Goal: Ask a question: Seek information or help from site administrators or community

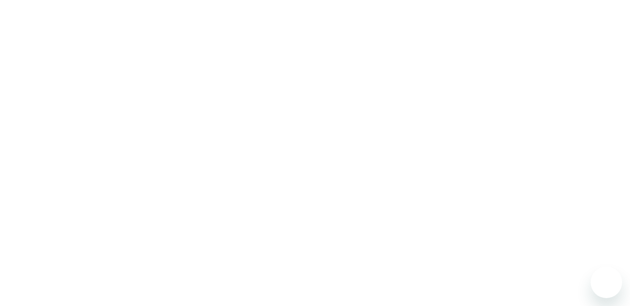
click at [433, 138] on div at bounding box center [315, 153] width 630 height 306
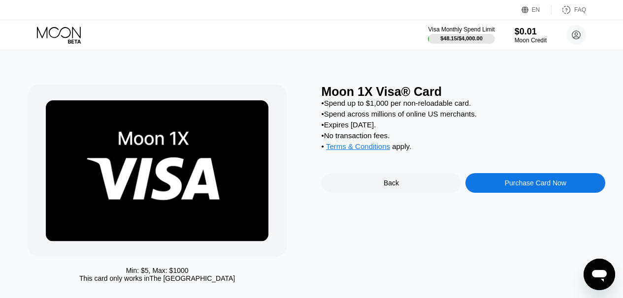
click at [281, 74] on div "Min: $ 5 , Max: $ 1000 This card only works in The United States Moon 1X Visa® …" at bounding box center [312, 181] width 630 height 262
click at [574, 39] on circle at bounding box center [576, 35] width 20 height 20
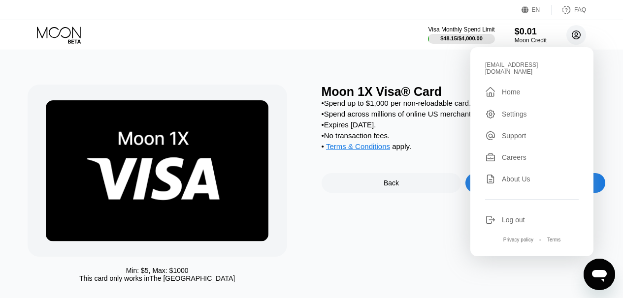
click at [574, 39] on circle at bounding box center [576, 35] width 20 height 20
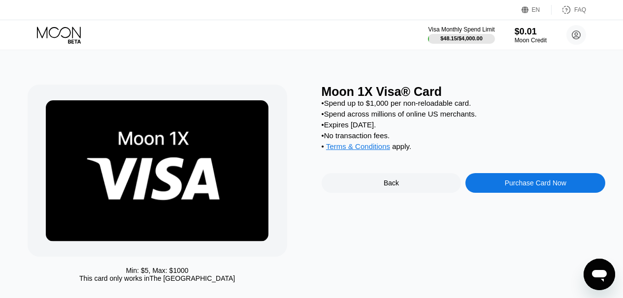
click at [188, 143] on img at bounding box center [157, 170] width 223 height 141
click at [361, 185] on div "Back" at bounding box center [392, 183] width 140 height 20
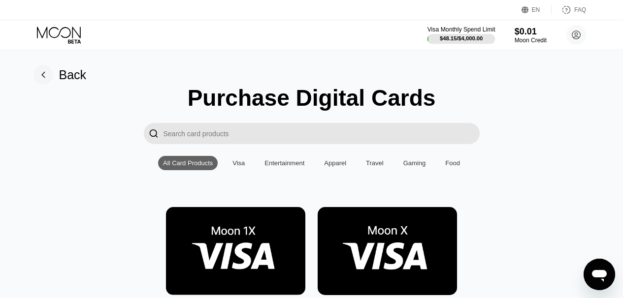
click at [456, 39] on div "$48.15 / $4,000.00" at bounding box center [461, 38] width 43 height 6
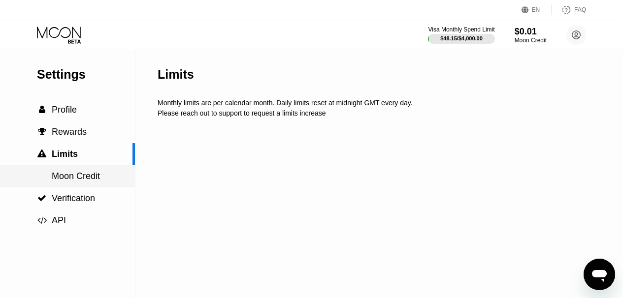
click at [91, 181] on span "Moon Credit" at bounding box center [76, 176] width 48 height 10
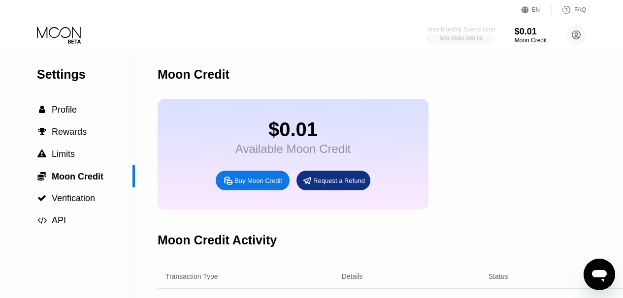
click at [444, 39] on div "$48.15 / $4,000.00" at bounding box center [461, 38] width 43 height 6
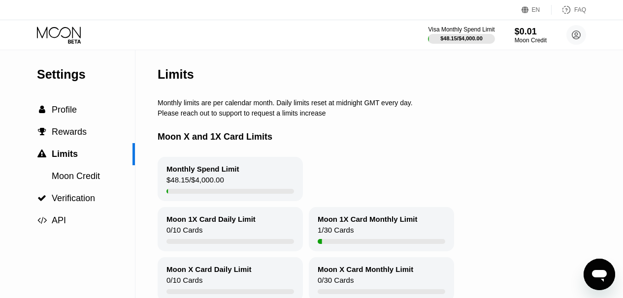
click at [238, 171] on div "Monthly Spend Limit $48.15 / $4,000.00" at bounding box center [230, 179] width 145 height 44
click at [186, 201] on div "Monthly Spend Limit $48.15 / $4,000.00" at bounding box center [230, 179] width 145 height 44
click at [194, 188] on div "$48.15 / $4,000.00" at bounding box center [195, 182] width 58 height 13
click at [191, 236] on div "0 / 10 Cards" at bounding box center [184, 232] width 36 height 13
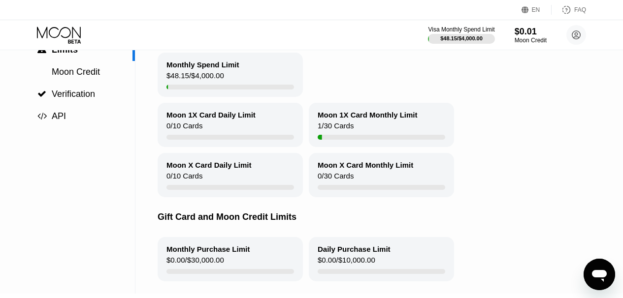
scroll to position [98, 0]
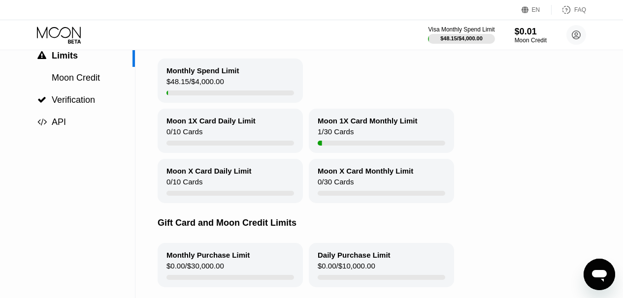
drag, startPoint x: 222, startPoint y: 179, endPoint x: 340, endPoint y: 208, distance: 121.3
click at [340, 203] on div "Moon X Card Monthly Limit 0 / 30 Cards" at bounding box center [381, 181] width 145 height 44
click at [587, 273] on div "Open messaging window" at bounding box center [599, 275] width 30 height 30
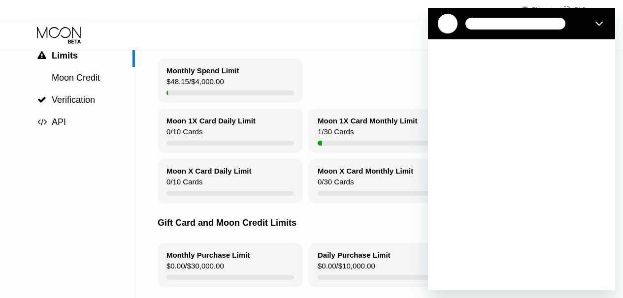
scroll to position [0, 0]
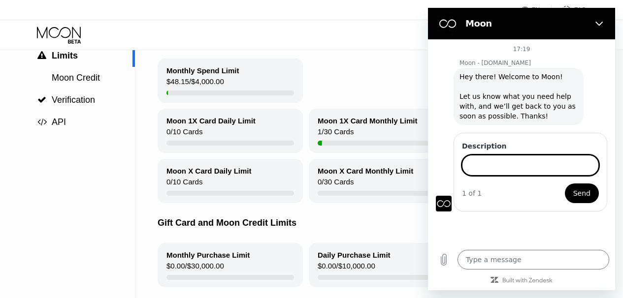
click at [515, 160] on input "Description" at bounding box center [530, 165] width 137 height 21
type input "How to top up my card i have $49.99 but i needed $51"
click at [565, 184] on button "Send" at bounding box center [582, 194] width 34 height 20
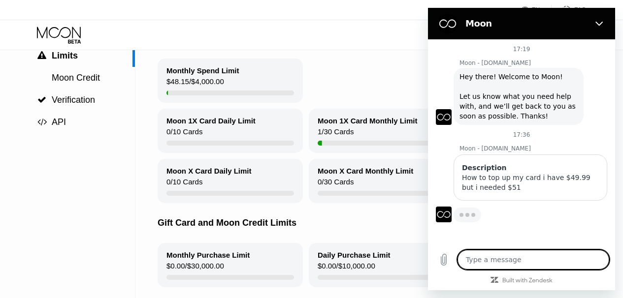
type textarea "x"
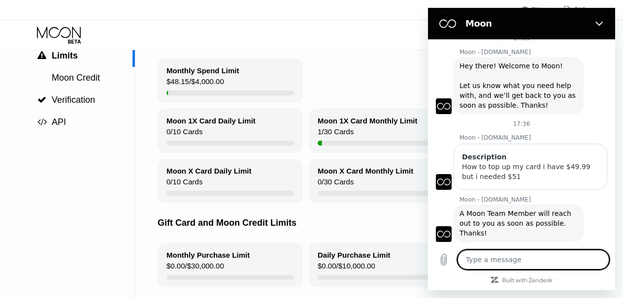
scroll to position [13, 0]
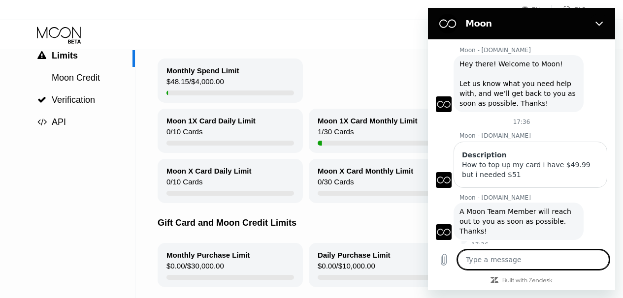
type textarea "a"
type textarea "x"
type textarea "ae"
type textarea "x"
type textarea "aew"
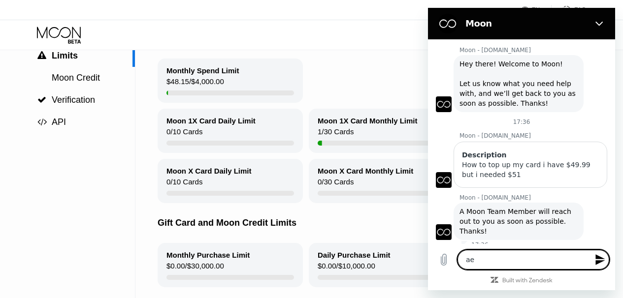
type textarea "x"
type textarea "aew"
type textarea "x"
type textarea "aew"
type textarea "x"
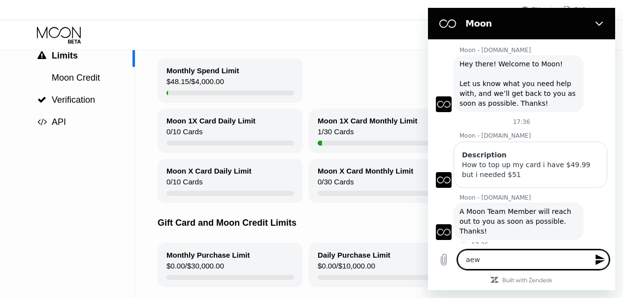
type textarea "ae"
type textarea "x"
type textarea "a"
type textarea "x"
type textarea "ar"
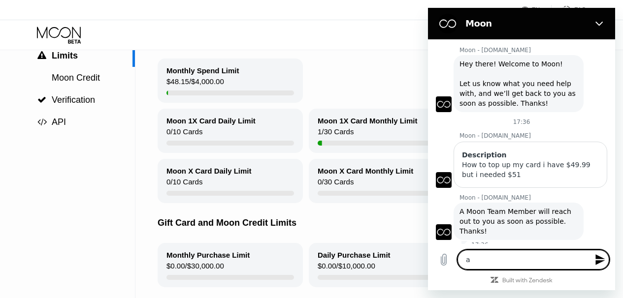
type textarea "x"
type textarea "are"
type textarea "x"
type textarea "are"
type textarea "x"
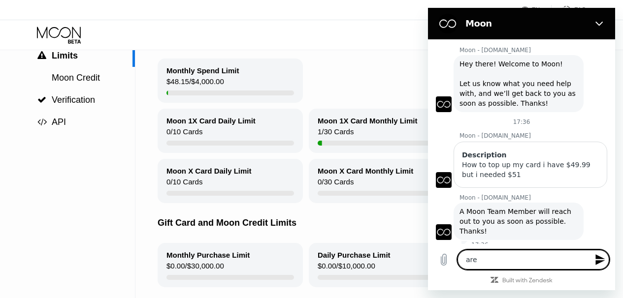
type textarea "are y"
type textarea "x"
type textarea "are yo"
type textarea "x"
type textarea "are you"
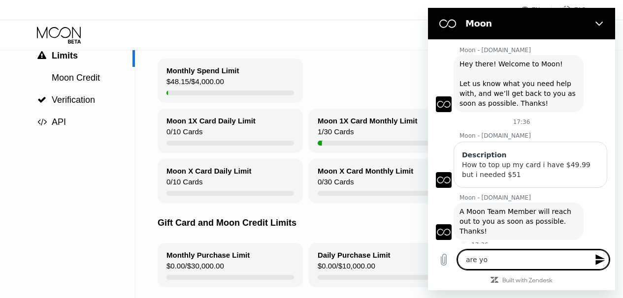
type textarea "x"
type textarea "are you"
type textarea "x"
type textarea "are you t"
type textarea "x"
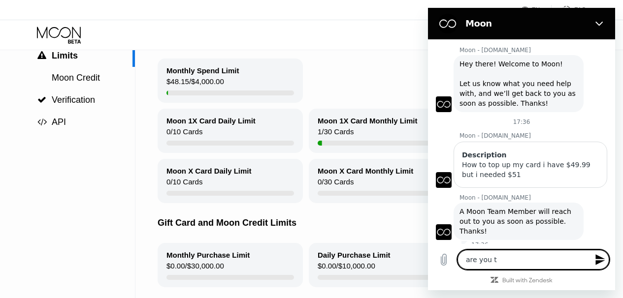
type textarea "are you th"
type textarea "x"
type textarea "are you ther"
type textarea "x"
type textarea "are you the"
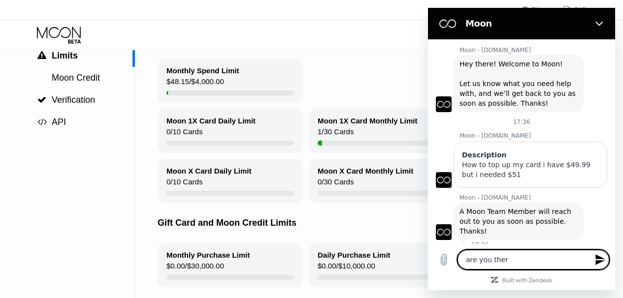
type textarea "x"
type textarea "are you they"
type textarea "x"
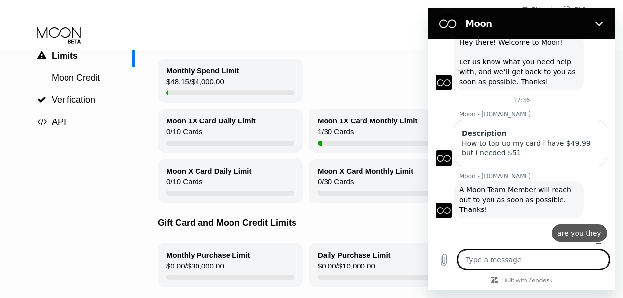
type textarea "x"
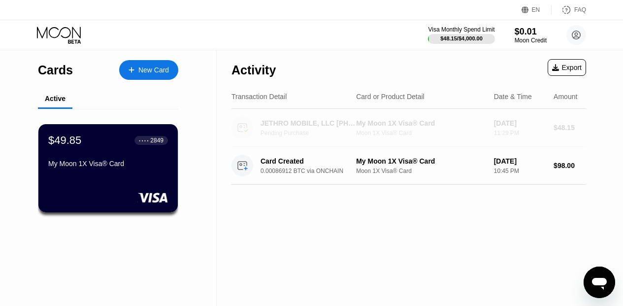
click at [303, 126] on div "JETHRO MOBILE, LLC +18775538476 US" at bounding box center [309, 123] width 98 height 8
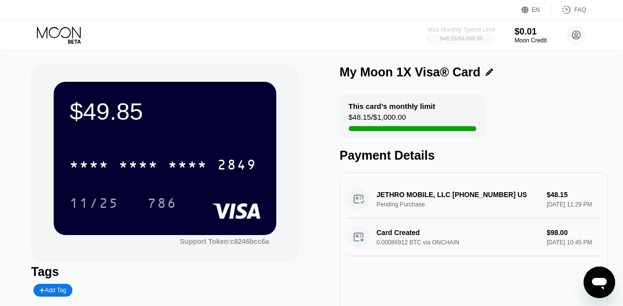
click at [467, 40] on div "$48.15 / $4,000.00" at bounding box center [461, 38] width 43 height 6
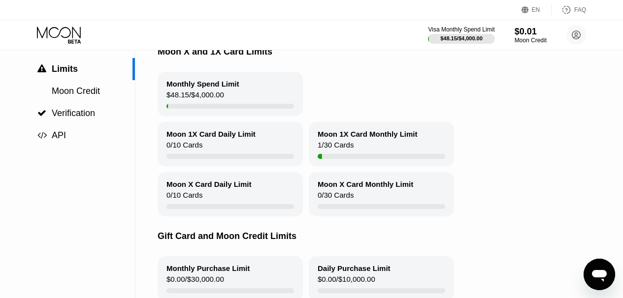
scroll to position [24, 0]
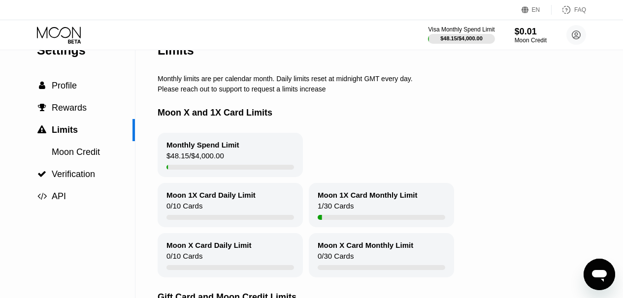
drag, startPoint x: 186, startPoint y: 146, endPoint x: 162, endPoint y: 163, distance: 29.6
click at [162, 163] on div "Monthly Spend Limit $48.15 / $4,000.00" at bounding box center [230, 155] width 145 height 44
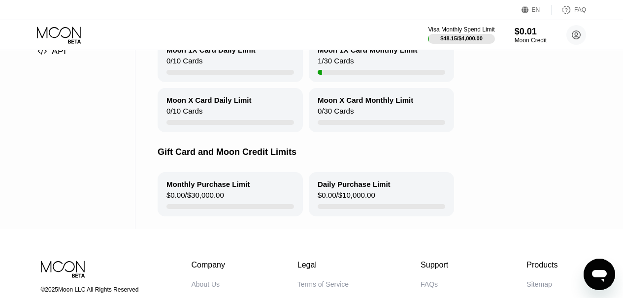
scroll to position [0, 0]
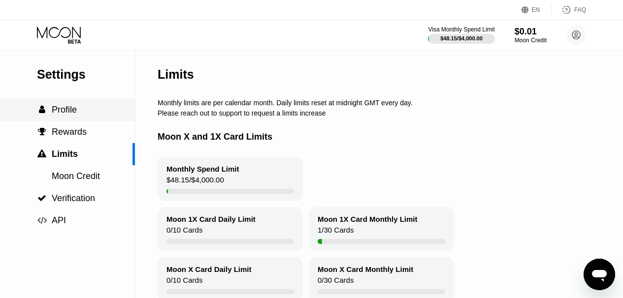
click at [72, 115] on span "Profile" at bounding box center [64, 110] width 25 height 10
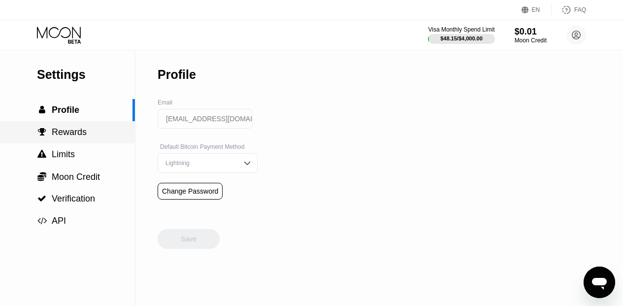
click at [87, 128] on div " Rewards" at bounding box center [67, 132] width 135 height 22
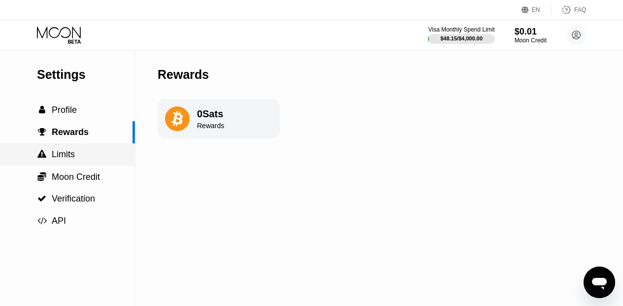
click at [77, 147] on div " Limits" at bounding box center [67, 154] width 135 height 22
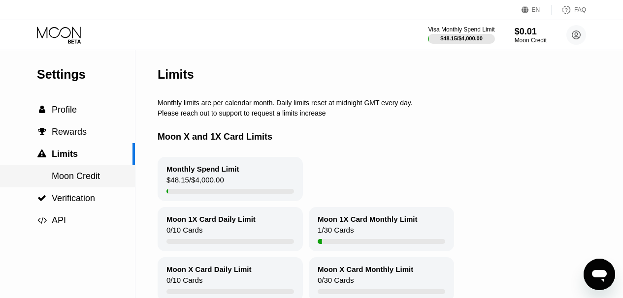
click at [104, 175] on div "Moon Credit" at bounding box center [67, 176] width 135 height 10
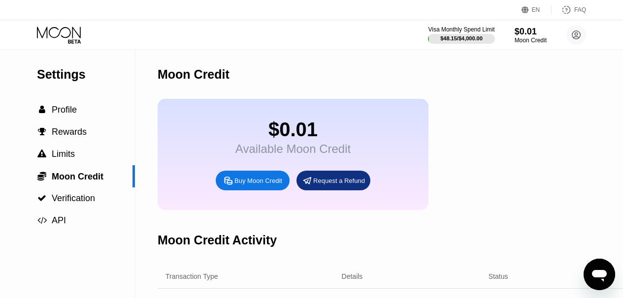
click at [279, 185] on div "Buy Moon Credit" at bounding box center [258, 181] width 48 height 8
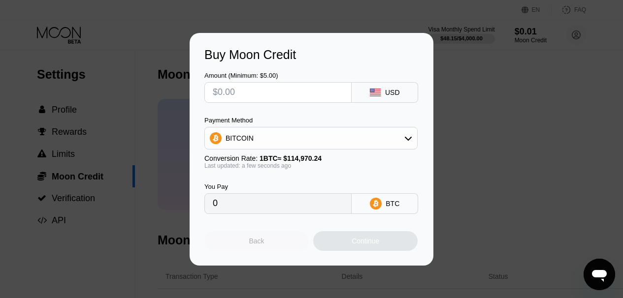
click at [282, 241] on div "Back" at bounding box center [256, 241] width 104 height 20
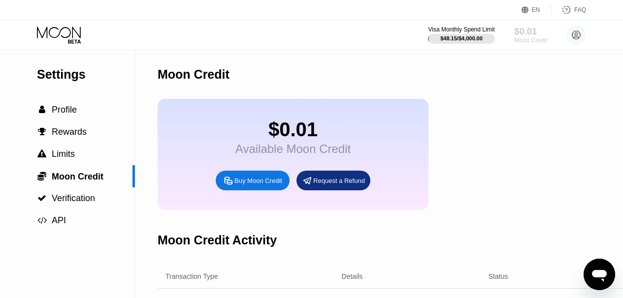
click at [525, 31] on div "$0.01" at bounding box center [530, 31] width 33 height 10
click at [477, 34] on div "$48.15 / $4,000.00" at bounding box center [461, 38] width 68 height 11
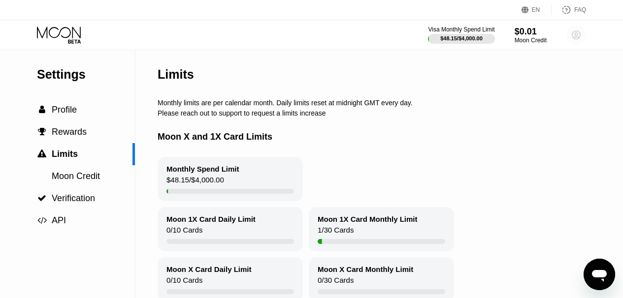
click at [580, 37] on icon at bounding box center [576, 35] width 8 height 8
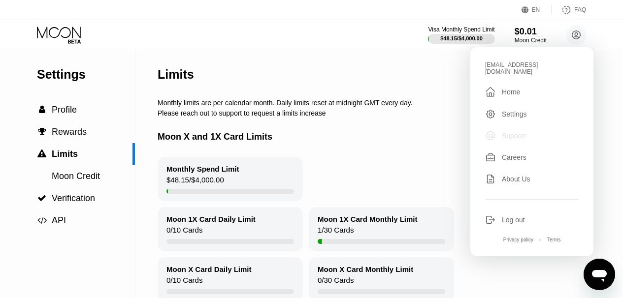
click at [515, 132] on div "Support" at bounding box center [514, 136] width 24 height 8
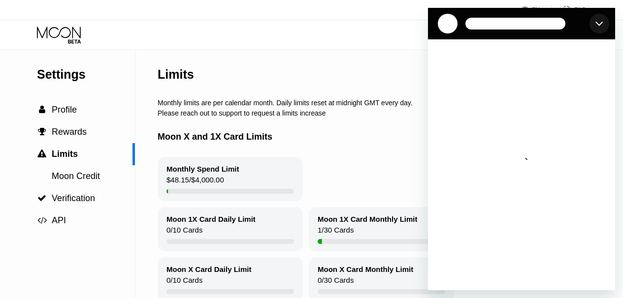
click at [601, 24] on icon "Close" at bounding box center [599, 24] width 8 height 8
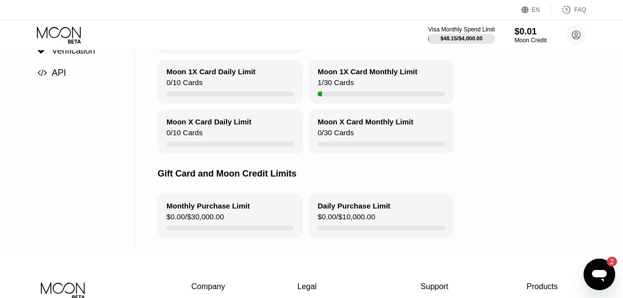
click at [577, 100] on div "Moon 1X Card Daily Limit 0 / 10 Cards Moon 1X Card Monthly Limit 1 / 30 Cards" at bounding box center [407, 82] width 498 height 44
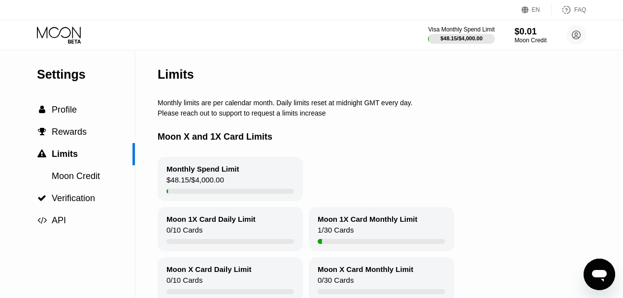
drag, startPoint x: 91, startPoint y: 118, endPoint x: 350, endPoint y: 74, distance: 262.2
click at [350, 74] on div "Settings  Profile  Rewards  Limits Moon Credit  Verification  API Limits M…" at bounding box center [311, 224] width 623 height 348
drag, startPoint x: 454, startPoint y: 38, endPoint x: 493, endPoint y: 79, distance: 56.1
click at [493, 79] on div "EN Language Select an item Save FAQ Visa Monthly Spend Limit $48.15 / $4,000.00…" at bounding box center [311, 149] width 623 height 298
click at [483, 98] on div "Limits" at bounding box center [407, 74] width 498 height 49
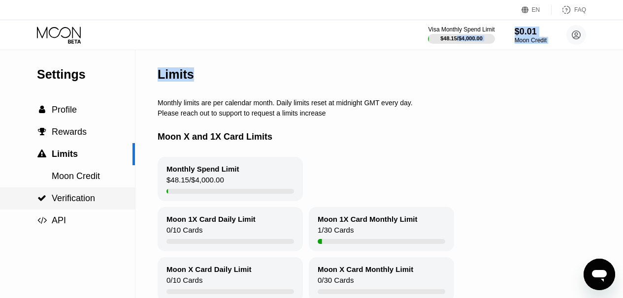
click at [74, 194] on div " Verification" at bounding box center [67, 199] width 135 height 22
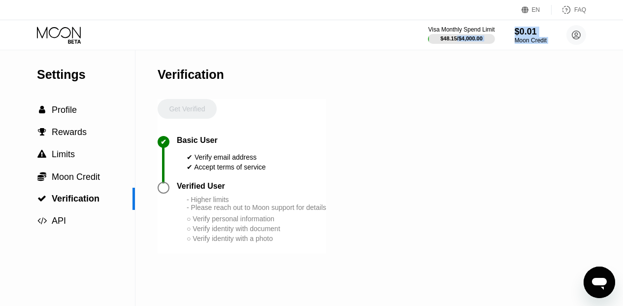
click at [281, 123] on div "Get Verified ✔ Basic User ✔ Verify email address ✔ Accept terms of service Veri…" at bounding box center [242, 176] width 168 height 154
click at [76, 179] on span "Moon Credit" at bounding box center [76, 177] width 48 height 10
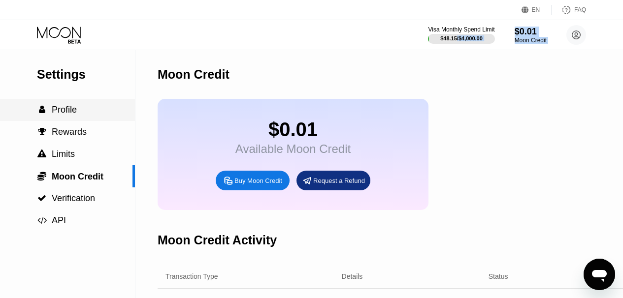
click at [57, 114] on span "Profile" at bounding box center [64, 110] width 25 height 10
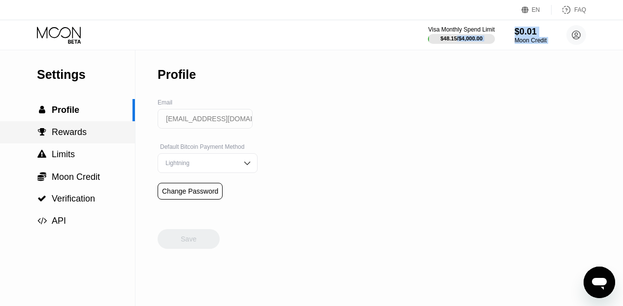
click at [54, 137] on span "Rewards" at bounding box center [69, 132] width 35 height 10
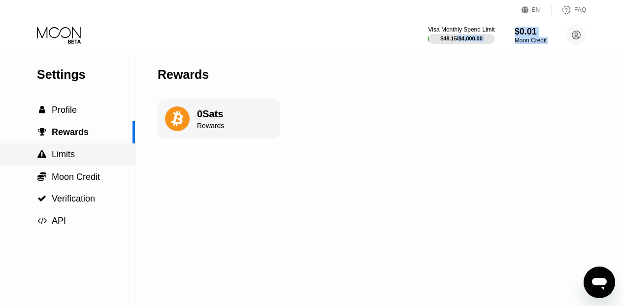
click at [61, 154] on span "Limits" at bounding box center [63, 154] width 23 height 10
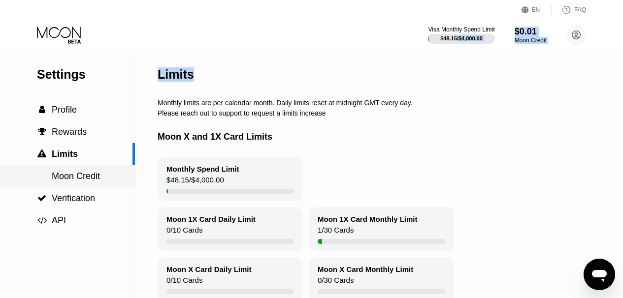
click at [66, 174] on span "Moon Credit" at bounding box center [76, 176] width 48 height 10
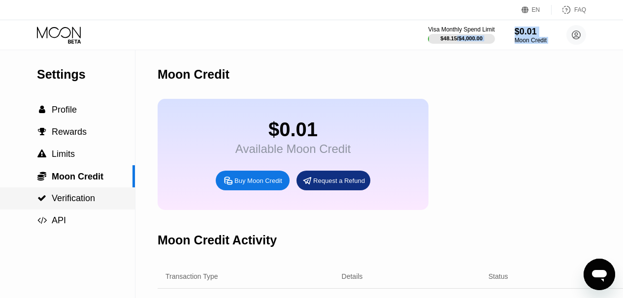
click at [67, 203] on span "Verification" at bounding box center [73, 198] width 43 height 10
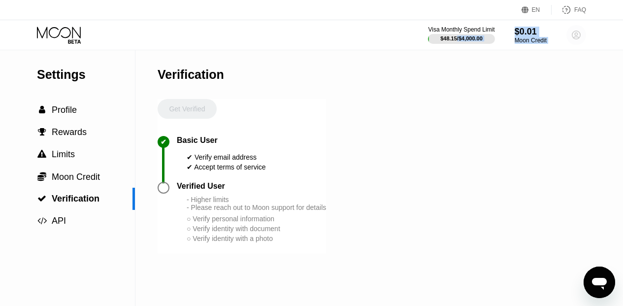
click at [576, 31] on icon at bounding box center [576, 35] width 8 height 8
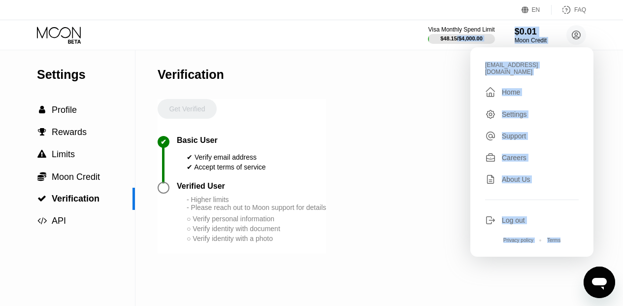
click at [611, 107] on div "Settings  Profile  Rewards  Limits  Moon Credit  Verification  API Verifi…" at bounding box center [311, 178] width 623 height 256
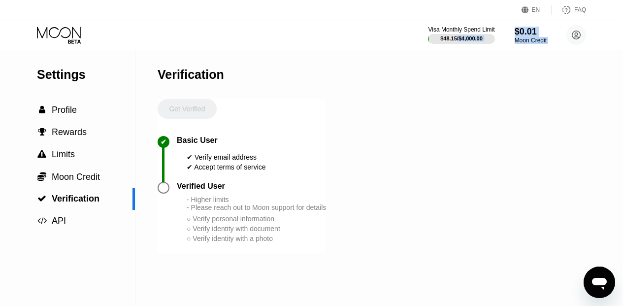
click at [513, 99] on div "Settings  Profile  Rewards  Limits  Moon Credit  Verification  API Verifi…" at bounding box center [311, 178] width 623 height 256
click at [523, 64] on div "Settings  Profile  Rewards  Limits  Moon Credit  Verification  API Verifi…" at bounding box center [311, 178] width 623 height 256
click at [521, 37] on div "Moon Credit" at bounding box center [530, 40] width 33 height 7
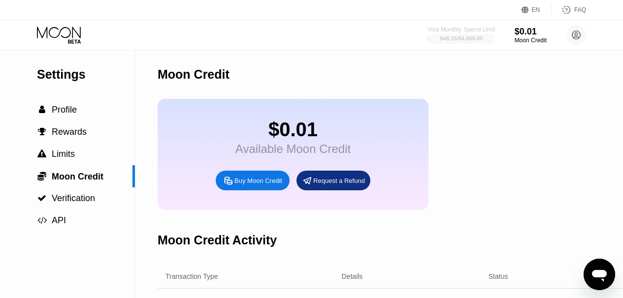
click at [492, 38] on div at bounding box center [461, 39] width 68 height 10
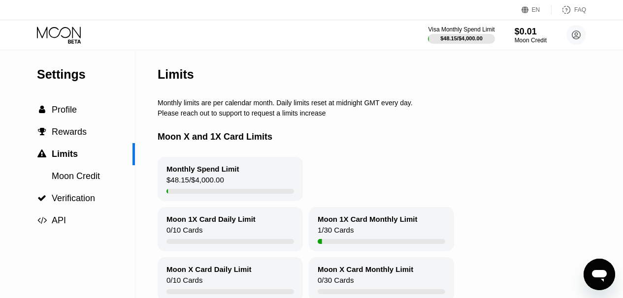
click at [241, 178] on div "Monthly Spend Limit $48.15 / $4,000.00" at bounding box center [230, 179] width 145 height 44
click at [575, 32] on icon at bounding box center [576, 34] width 5 height 5
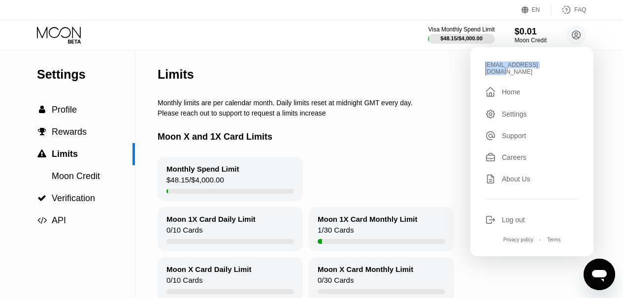
drag, startPoint x: 548, startPoint y: 64, endPoint x: 485, endPoint y: 64, distance: 63.5
click at [485, 64] on div "[EMAIL_ADDRESS][DOMAIN_NAME]" at bounding box center [532, 69] width 94 height 14
copy div "[EMAIL_ADDRESS][DOMAIN_NAME]"
click at [395, 143] on div "Moon X and 1X Card Limits" at bounding box center [407, 137] width 498 height 40
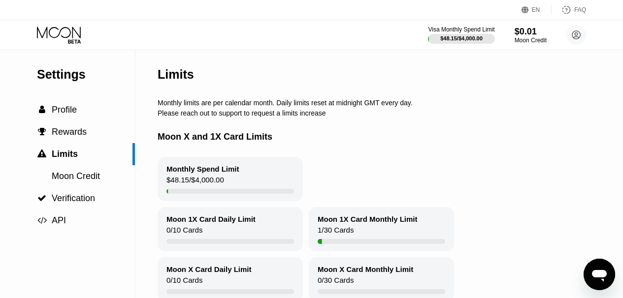
click at [583, 272] on div "Moon X Card Daily Limit 0 / 10 Cards Moon X Card Monthly Limit 0 / 30 Cards" at bounding box center [407, 280] width 498 height 44
click at [604, 279] on icon "Open messaging window" at bounding box center [599, 275] width 18 height 18
type textarea "x"
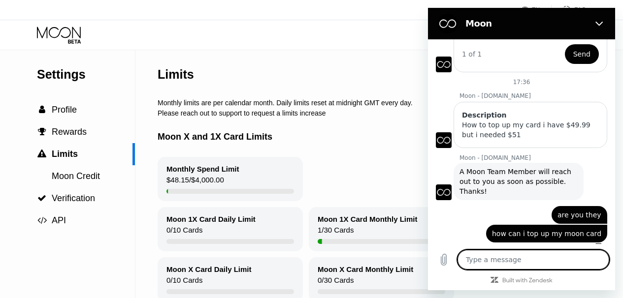
scroll to position [142, 0]
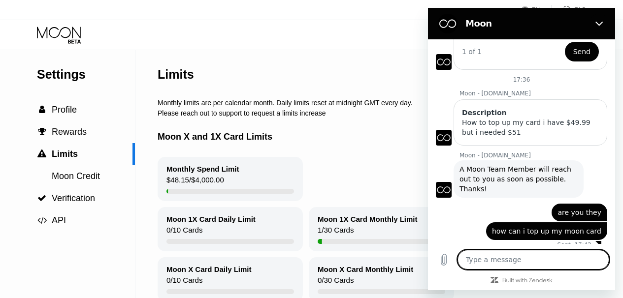
type textarea "A"
type textarea "x"
type textarea "Ar"
type textarea "x"
type textarea "Are"
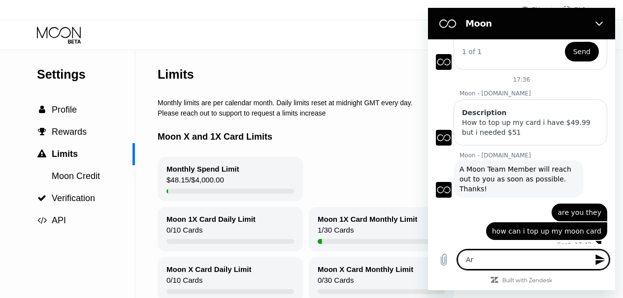
type textarea "x"
type textarea "Arec"
type textarea "x"
type textarea "Are"
type textarea "x"
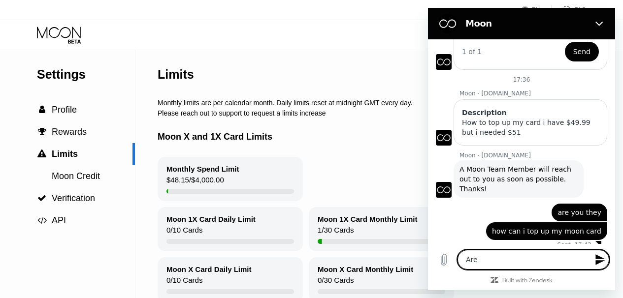
click at [522, 266] on textarea "Are" at bounding box center [533, 260] width 152 height 20
type textarea "Are"
type textarea "x"
type textarea "Are w"
type textarea "x"
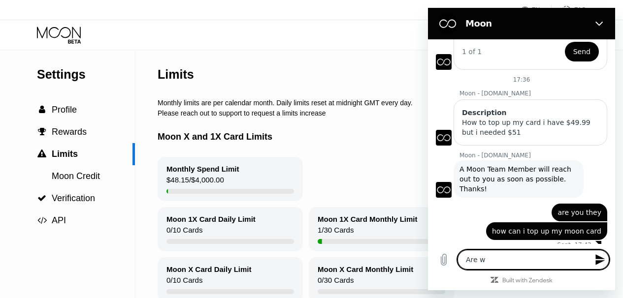
type textarea "Are we"
type textarea "x"
type textarea "Are we"
type textarea "x"
type textarea "Are we s"
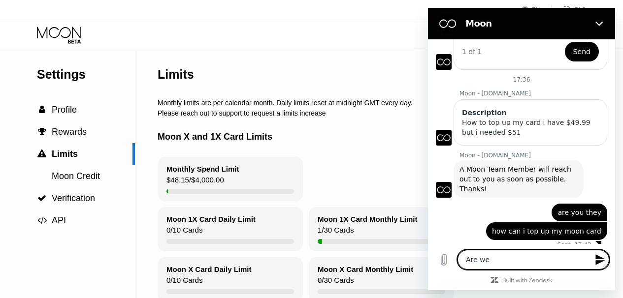
type textarea "x"
type textarea "Are we st"
type textarea "x"
type textarea "Are we sti"
type textarea "x"
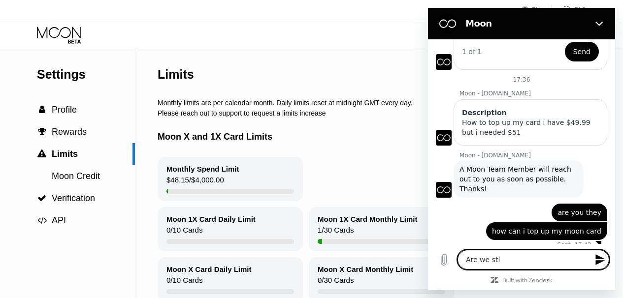
type textarea "Are we stil"
type textarea "x"
type textarea "Are we still"
type textarea "x"
type textarea "Are we still"
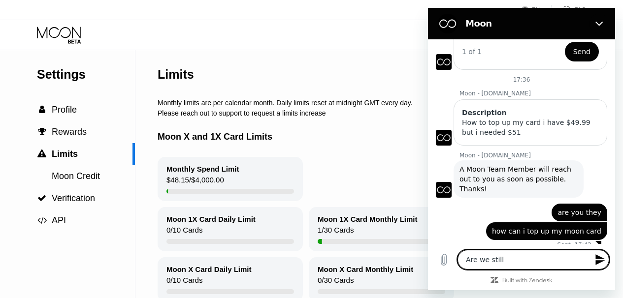
type textarea "x"
type textarea "Are we still c"
type textarea "x"
type textarea "Are we still co"
type textarea "x"
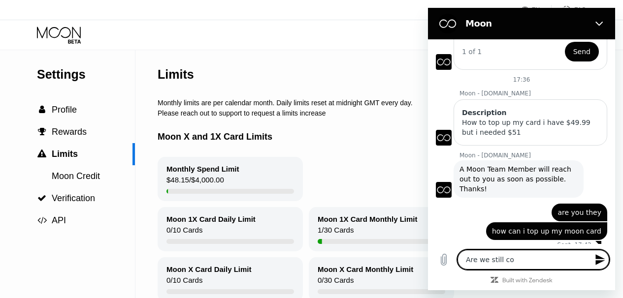
type textarea "Are we still con"
type textarea "x"
type textarea "Are we still conn"
type textarea "x"
type textarea "Are we still conne"
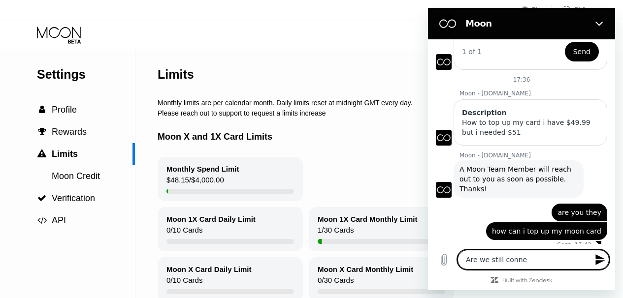
type textarea "x"
type textarea "Are we still connec"
type textarea "x"
type textarea "Are we still connect"
type textarea "x"
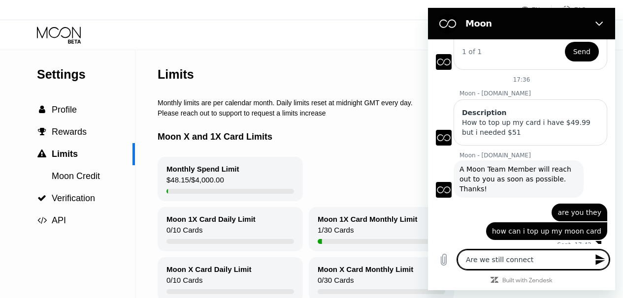
type textarea "Are we still connecte"
type textarea "x"
type textarea "Are we still connected"
type textarea "x"
type textarea "Are we still connected"
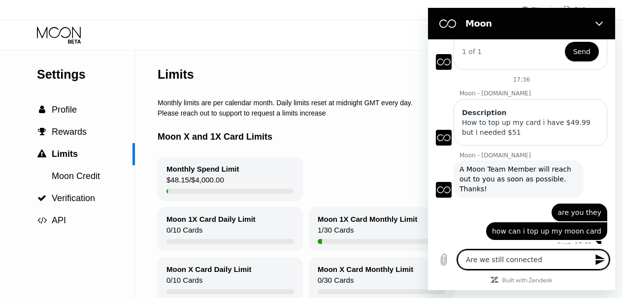
type textarea "x"
type textarea "Are we still connected"
click at [600, 265] on icon "Send message" at bounding box center [599, 260] width 9 height 11
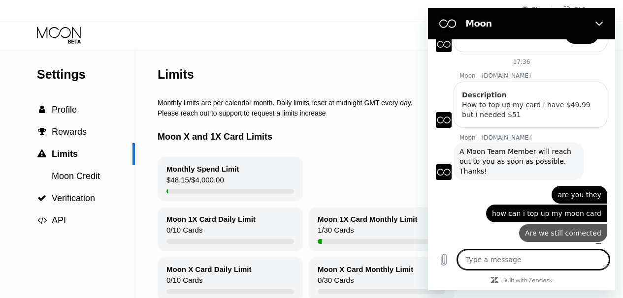
type textarea "x"
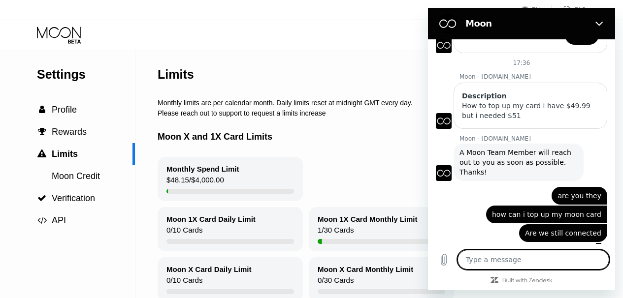
scroll to position [161, 0]
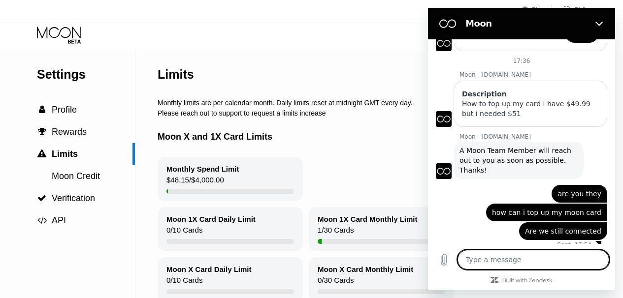
type textarea "b"
type textarea "x"
type textarea "."
type textarea "x"
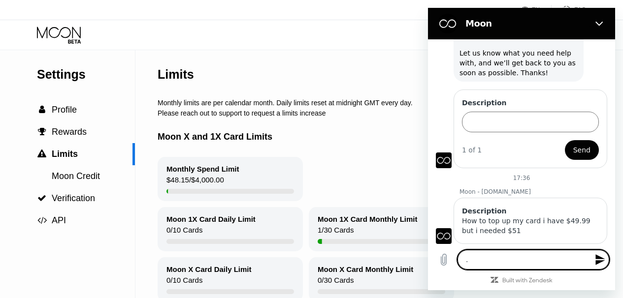
scroll to position [0, 0]
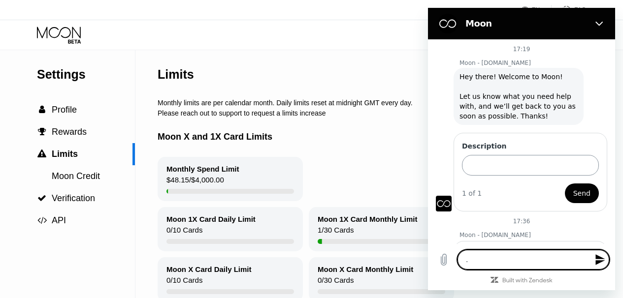
type textarea "."
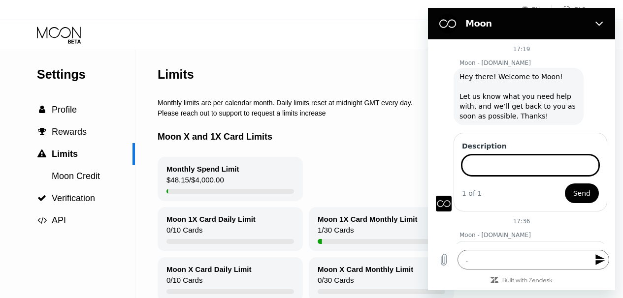
click at [510, 161] on input "Description" at bounding box center [530, 165] width 137 height 21
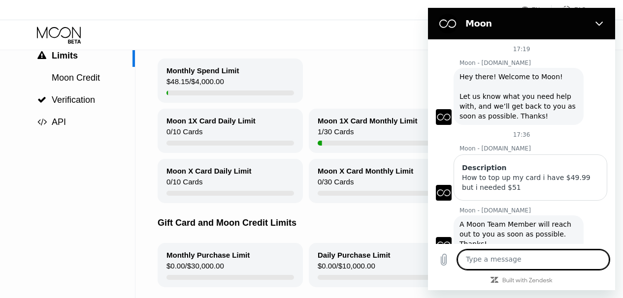
scroll to position [36, 0]
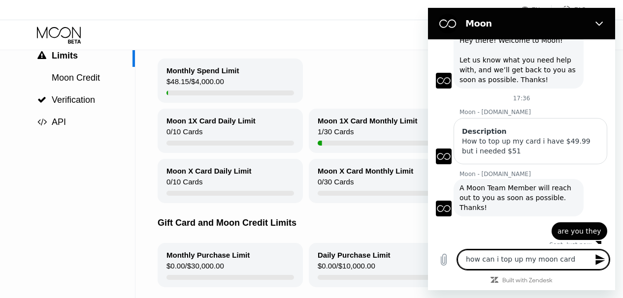
type textarea "how can i top up my moon card"
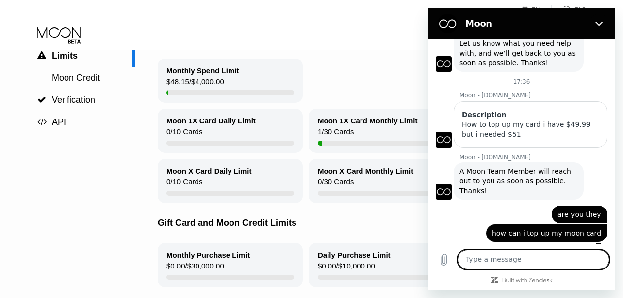
scroll to position [55, 0]
